Goal: Task Accomplishment & Management: Use online tool/utility

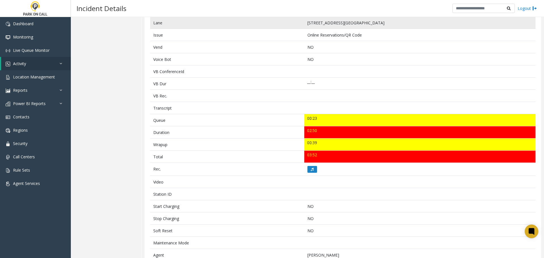
scroll to position [189, 0]
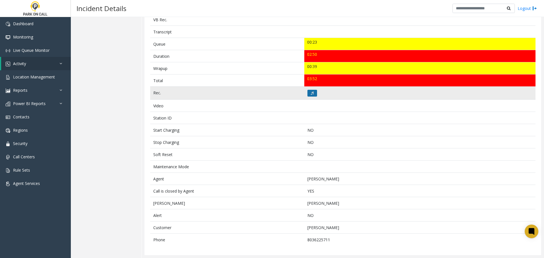
click at [311, 92] on icon at bounding box center [312, 93] width 3 height 3
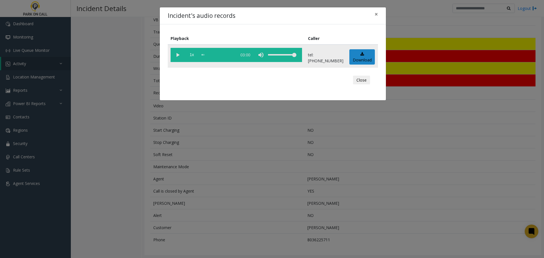
click at [178, 57] on vg-play-pause at bounding box center [178, 55] width 14 height 14
click at [366, 80] on button "Close" at bounding box center [361, 80] width 17 height 9
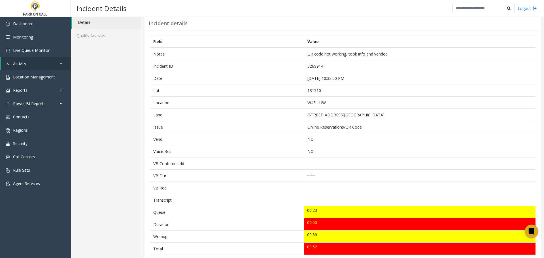
scroll to position [19, 0]
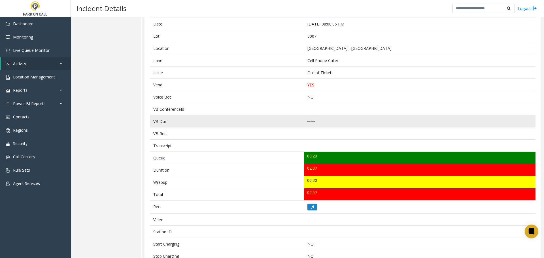
scroll to position [85, 0]
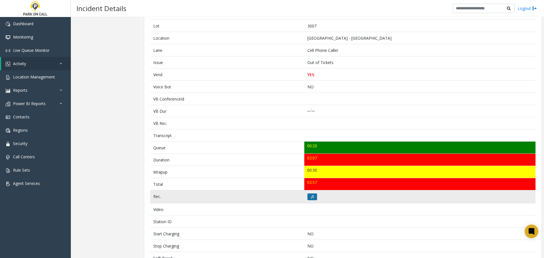
click at [311, 198] on icon at bounding box center [312, 196] width 3 height 3
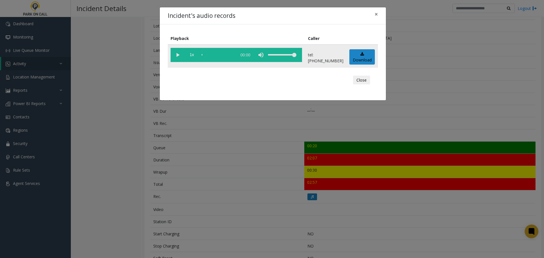
click at [178, 56] on vg-play-pause at bounding box center [178, 55] width 14 height 14
click at [364, 80] on button "Close" at bounding box center [361, 80] width 17 height 9
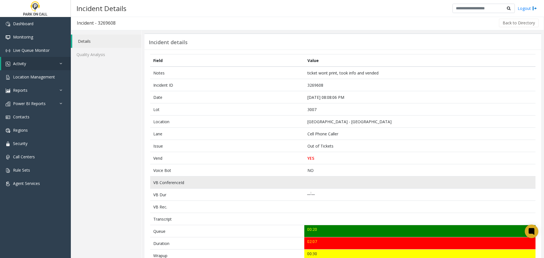
scroll to position [0, 0]
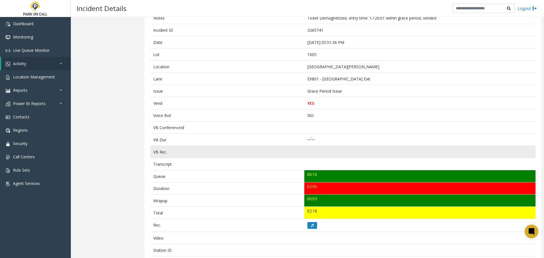
scroll to position [57, 0]
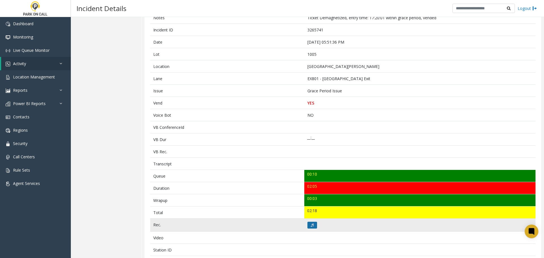
click at [313, 225] on button at bounding box center [313, 225] width 10 height 7
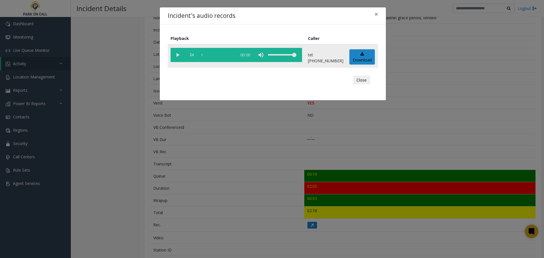
click at [178, 56] on vg-play-pause at bounding box center [178, 55] width 14 height 14
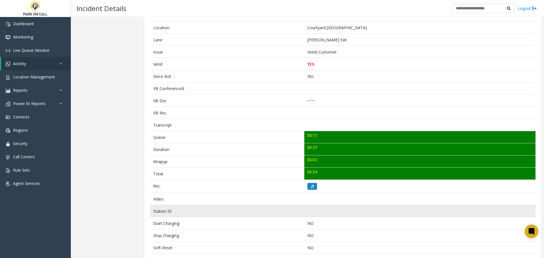
scroll to position [113, 0]
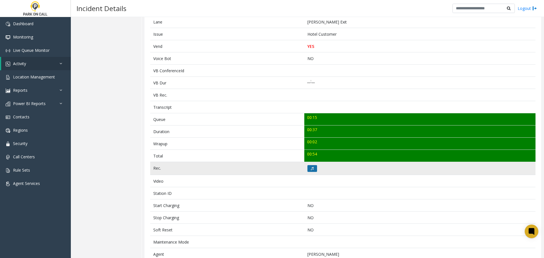
click at [313, 169] on button at bounding box center [313, 168] width 10 height 7
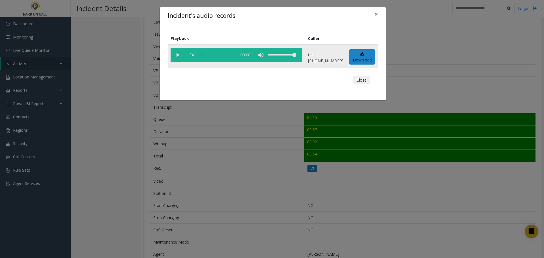
click at [178, 55] on vg-play-pause at bounding box center [178, 55] width 14 height 14
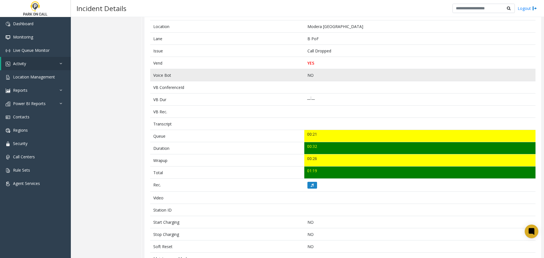
scroll to position [152, 0]
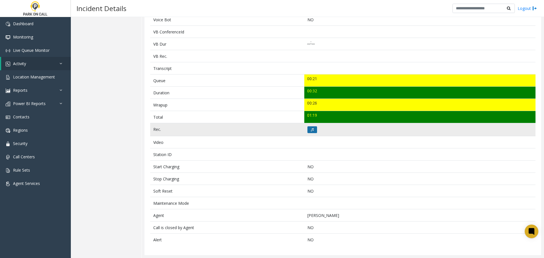
click at [311, 131] on icon at bounding box center [312, 129] width 3 height 3
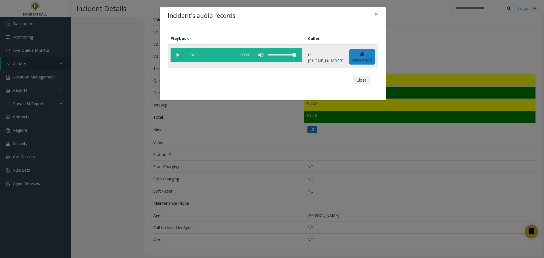
click at [178, 56] on vg-play-pause at bounding box center [178, 55] width 14 height 14
click at [367, 80] on button "Close" at bounding box center [361, 80] width 17 height 9
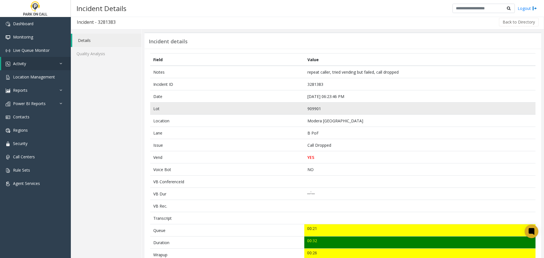
scroll to position [0, 0]
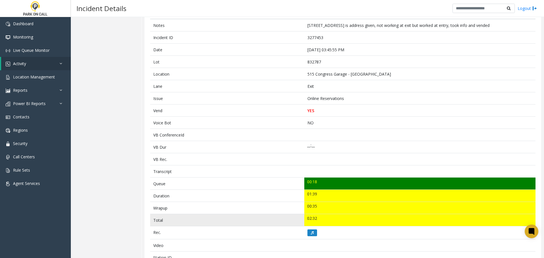
scroll to position [59, 0]
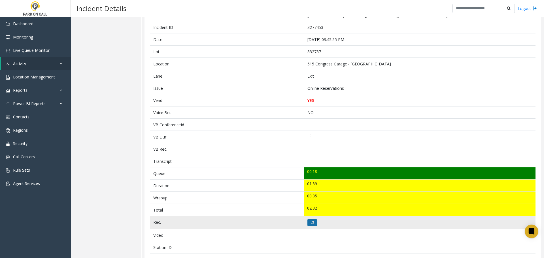
click at [312, 223] on button at bounding box center [313, 222] width 10 height 7
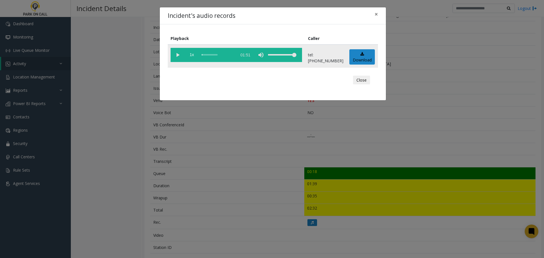
click at [181, 55] on vg-play-pause at bounding box center [178, 55] width 14 height 14
click at [362, 82] on button "Close" at bounding box center [361, 80] width 17 height 9
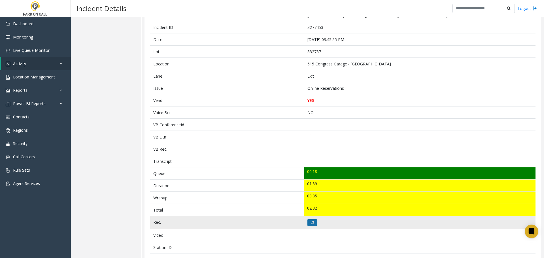
click at [312, 221] on icon at bounding box center [312, 222] width 3 height 3
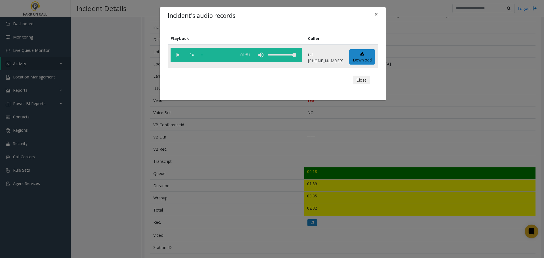
click at [181, 56] on vg-play-pause at bounding box center [178, 55] width 14 height 14
drag, startPoint x: 357, startPoint y: 80, endPoint x: 354, endPoint y: 80, distance: 3.2
click at [357, 80] on button "Close" at bounding box center [361, 80] width 17 height 9
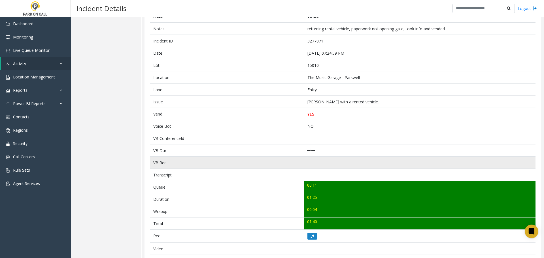
scroll to position [88, 0]
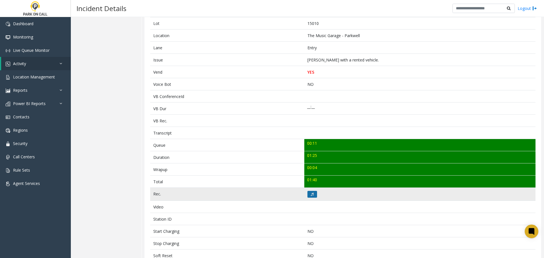
click at [314, 192] on button at bounding box center [313, 194] width 10 height 7
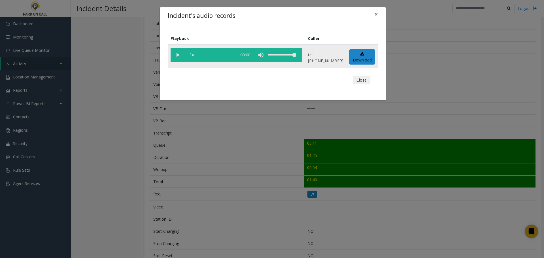
click at [179, 57] on vg-play-pause at bounding box center [178, 55] width 14 height 14
click at [364, 81] on button "Close" at bounding box center [361, 80] width 17 height 9
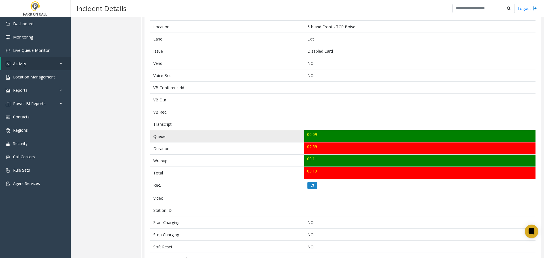
scroll to position [113, 0]
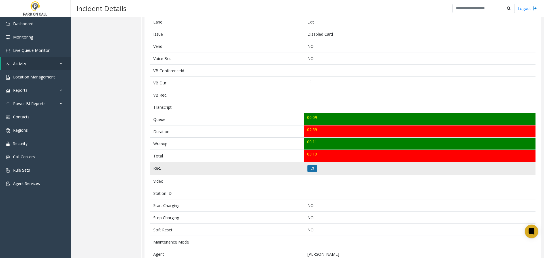
click at [315, 169] on button at bounding box center [313, 168] width 10 height 7
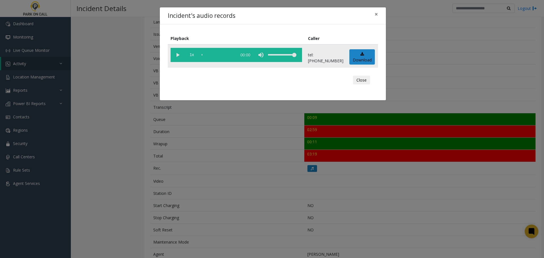
click at [181, 55] on vg-play-pause at bounding box center [178, 55] width 14 height 14
click at [364, 79] on button "Close" at bounding box center [361, 80] width 17 height 9
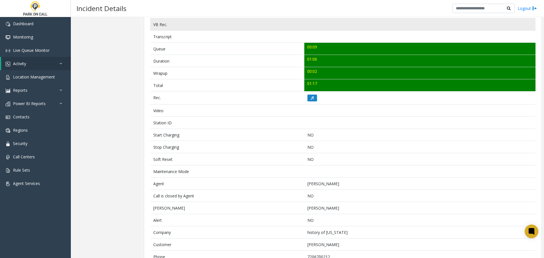
scroll to position [201, 0]
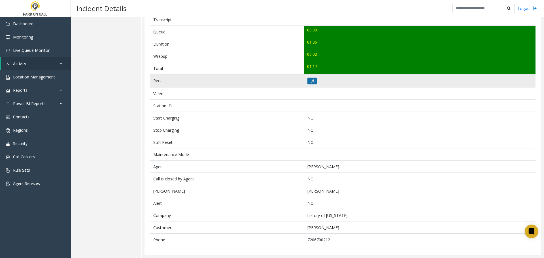
click at [311, 82] on icon at bounding box center [312, 80] width 3 height 3
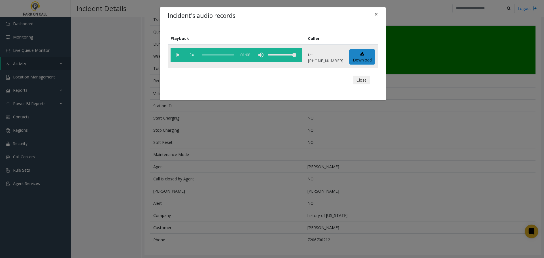
click at [179, 56] on vg-play-pause at bounding box center [178, 55] width 14 height 14
drag, startPoint x: 361, startPoint y: 80, endPoint x: 355, endPoint y: 80, distance: 5.4
click at [361, 80] on button "Close" at bounding box center [361, 80] width 17 height 9
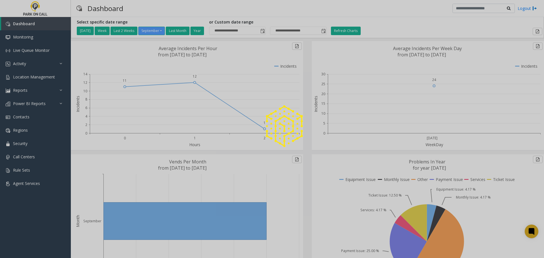
click at [27, 63] on div at bounding box center [272, 129] width 544 height 258
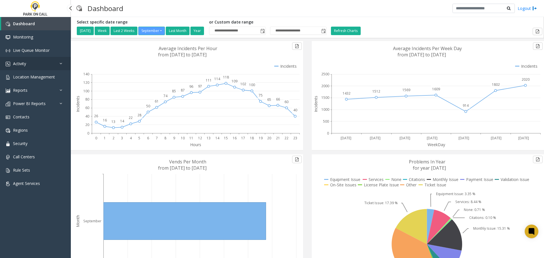
click at [37, 62] on link "Activity" at bounding box center [35, 63] width 71 height 13
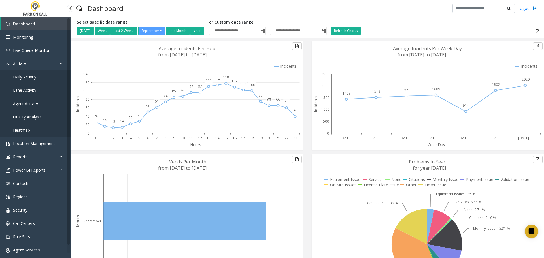
click at [27, 104] on span "Agent Activity" at bounding box center [25, 103] width 25 height 5
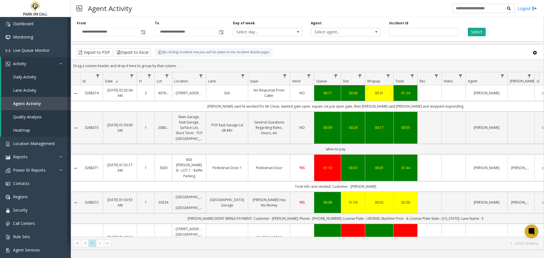
click at [143, 31] on span "Toggle popup" at bounding box center [143, 32] width 5 height 5
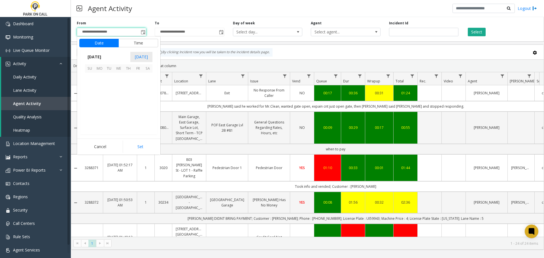
scroll to position [101779, 0]
click at [104, 57] on span "[DATE]" at bounding box center [94, 57] width 19 height 9
click at [132, 83] on span "Aug" at bounding box center [133, 83] width 14 height 14
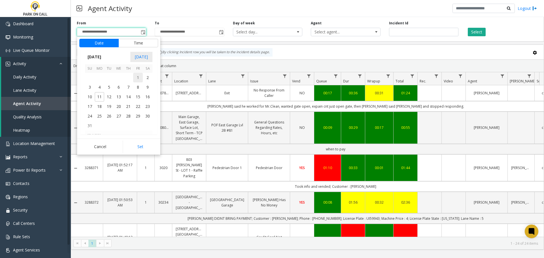
click at [138, 76] on span "1" at bounding box center [138, 78] width 10 height 10
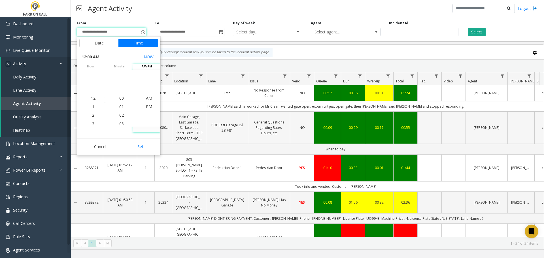
click at [148, 149] on button "Set" at bounding box center [141, 147] width 36 height 12
type input "**********"
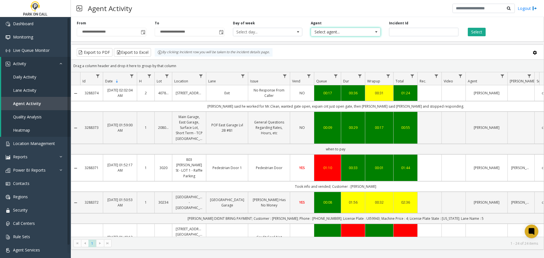
click at [339, 31] on span "Select agent..." at bounding box center [338, 32] width 55 height 8
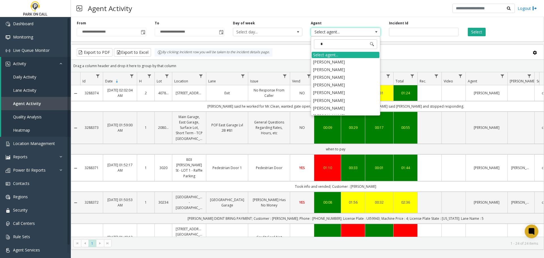
type input "**"
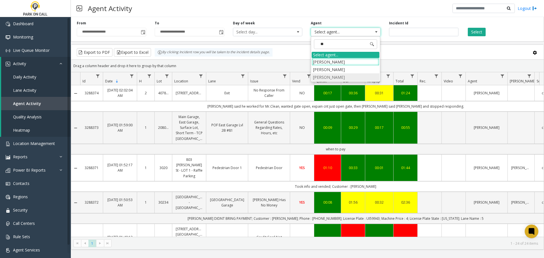
click at [335, 77] on li "Kyle Kindred" at bounding box center [346, 77] width 68 height 8
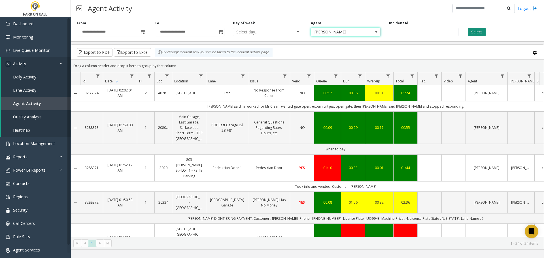
click at [477, 31] on button "Select" at bounding box center [477, 32] width 18 height 9
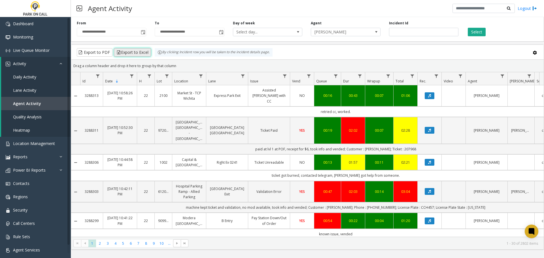
click at [129, 51] on button "Export to Excel" at bounding box center [132, 52] width 37 height 9
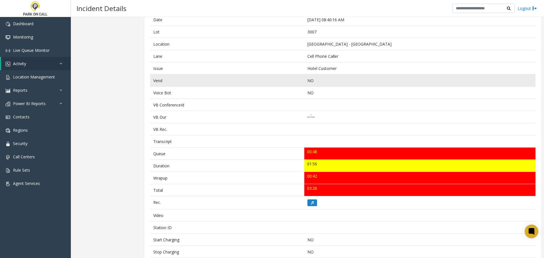
scroll to position [85, 0]
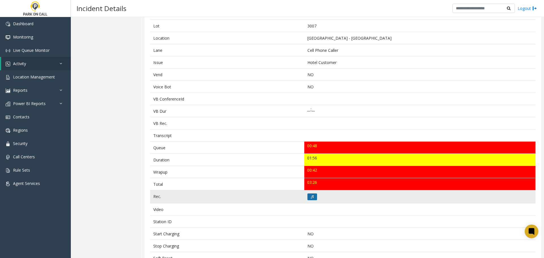
click at [314, 198] on button at bounding box center [313, 197] width 10 height 7
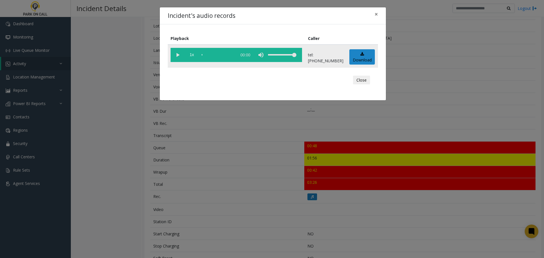
click at [179, 56] on vg-play-pause at bounding box center [178, 55] width 14 height 14
click at [356, 82] on button "Close" at bounding box center [361, 80] width 17 height 9
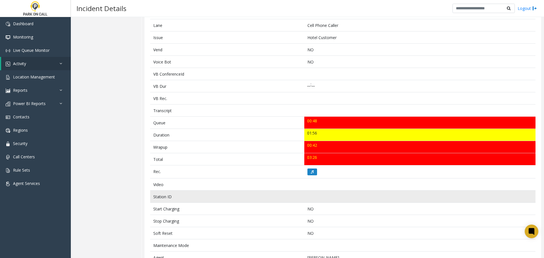
scroll to position [108, 0]
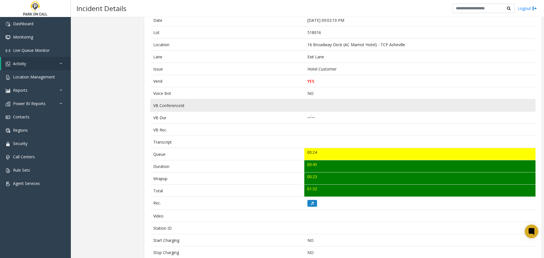
scroll to position [189, 0]
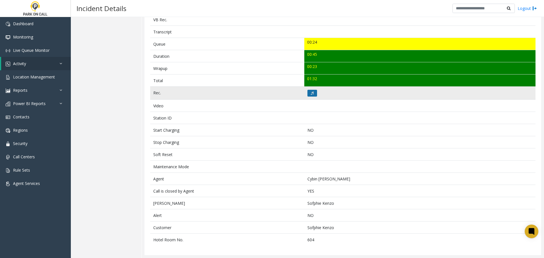
click at [311, 93] on icon at bounding box center [312, 93] width 3 height 3
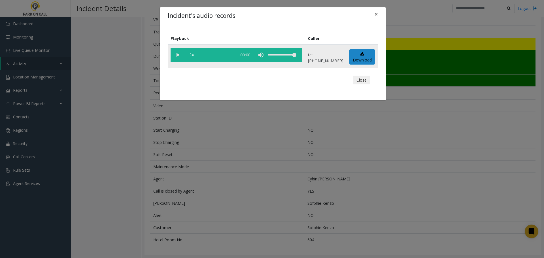
click at [181, 54] on vg-play-pause at bounding box center [178, 55] width 14 height 14
click at [358, 77] on button "Close" at bounding box center [361, 80] width 17 height 9
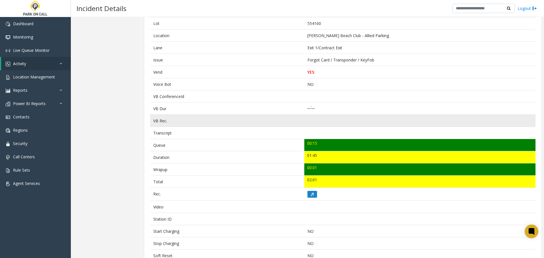
scroll to position [116, 0]
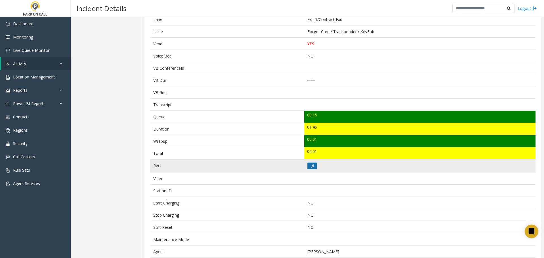
click at [312, 166] on icon at bounding box center [312, 165] width 3 height 3
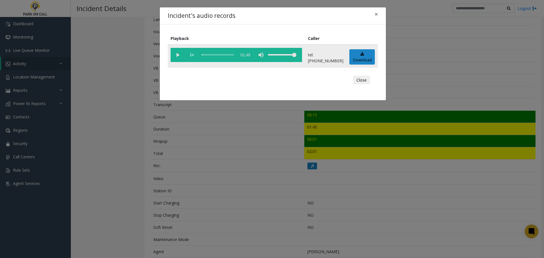
click at [180, 56] on vg-play-pause at bounding box center [178, 55] width 14 height 14
click at [368, 81] on button "Close" at bounding box center [361, 80] width 17 height 9
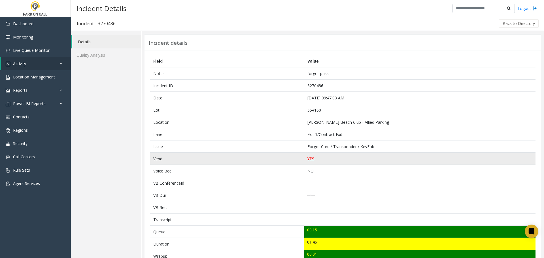
scroll to position [0, 0]
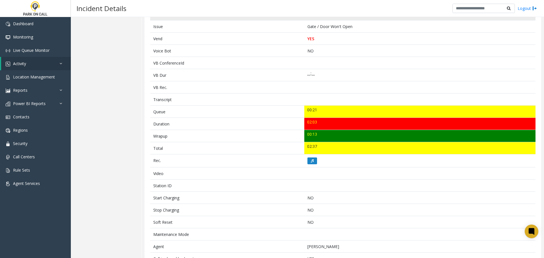
scroll to position [142, 0]
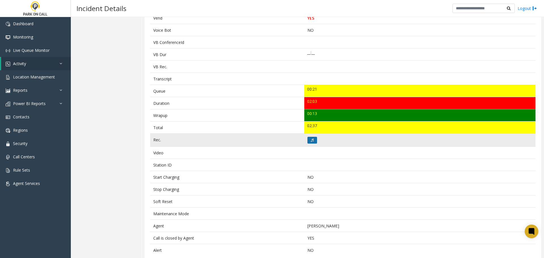
click at [311, 141] on icon at bounding box center [312, 140] width 3 height 3
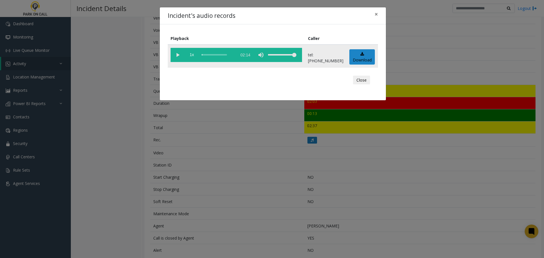
click at [179, 56] on vg-play-pause at bounding box center [178, 55] width 14 height 14
click at [359, 82] on button "Close" at bounding box center [361, 80] width 17 height 9
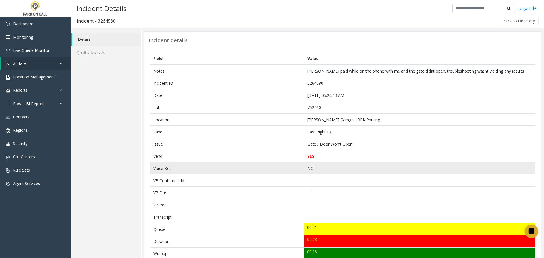
scroll to position [0, 0]
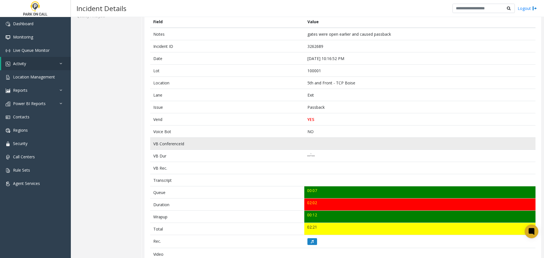
scroll to position [164, 0]
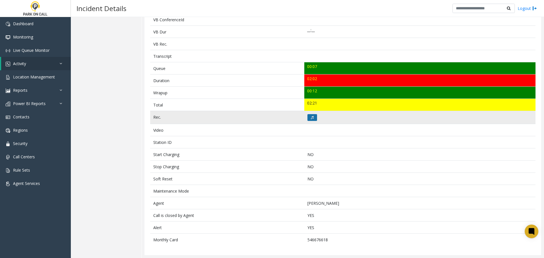
click at [313, 119] on button at bounding box center [313, 117] width 10 height 7
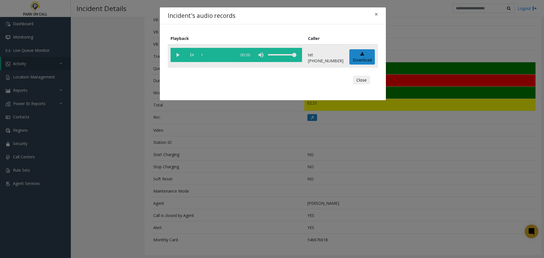
click at [177, 56] on vg-play-pause at bounding box center [178, 55] width 14 height 14
click at [363, 82] on button "Close" at bounding box center [361, 80] width 17 height 9
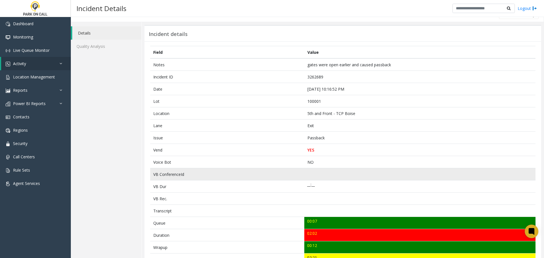
scroll to position [0, 0]
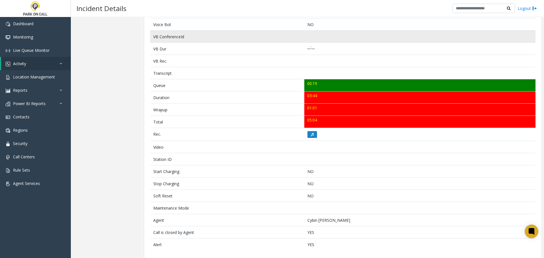
scroll to position [152, 0]
